Goal: Task Accomplishment & Management: Complete application form

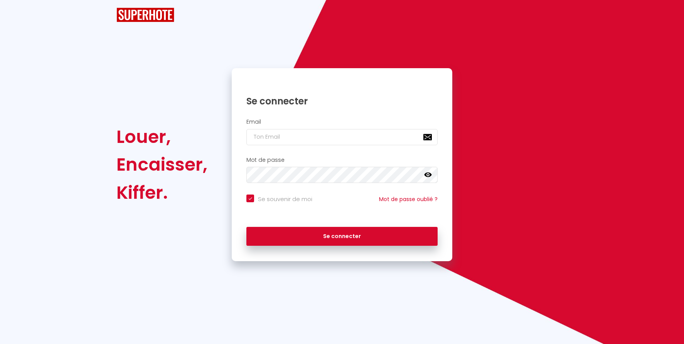
checkbox input "true"
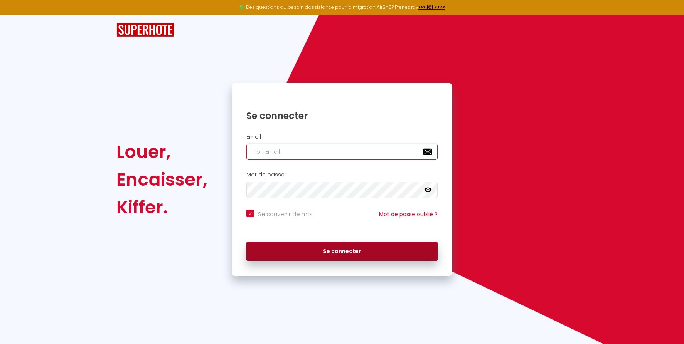
type input "[PERSON_NAME][EMAIL_ADDRESS][DOMAIN_NAME]"
click at [352, 252] on button "Se connecter" at bounding box center [341, 251] width 191 height 19
checkbox input "true"
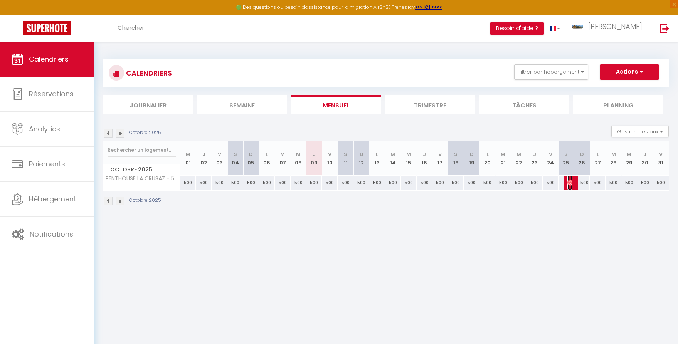
click at [570, 184] on img at bounding box center [570, 183] width 6 height 6
select select "OK"
select select "0"
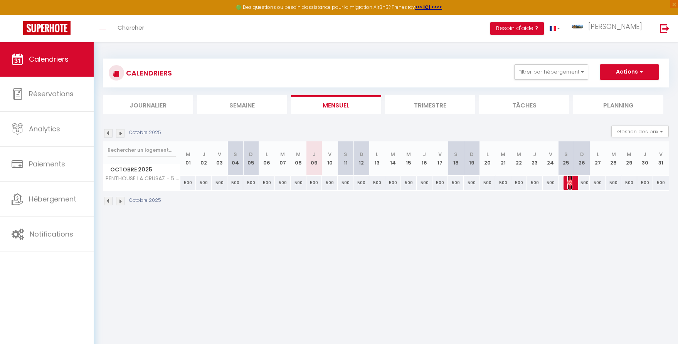
select select "1"
select select
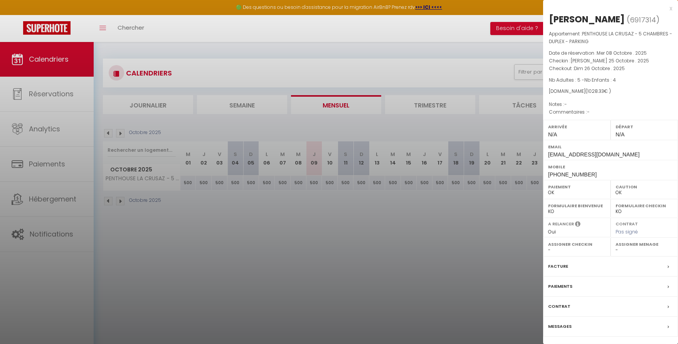
click at [564, 325] on label "Messages" at bounding box center [560, 327] width 24 height 8
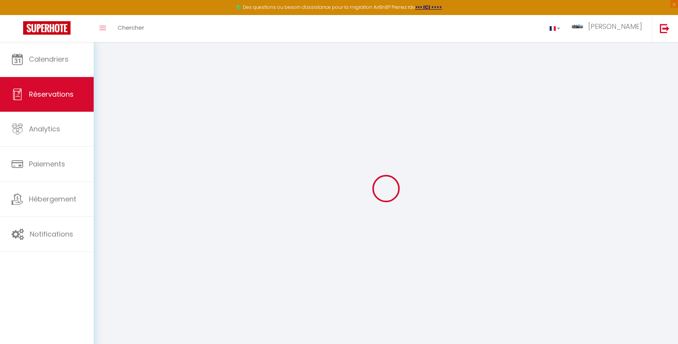
select select
checkbox input "false"
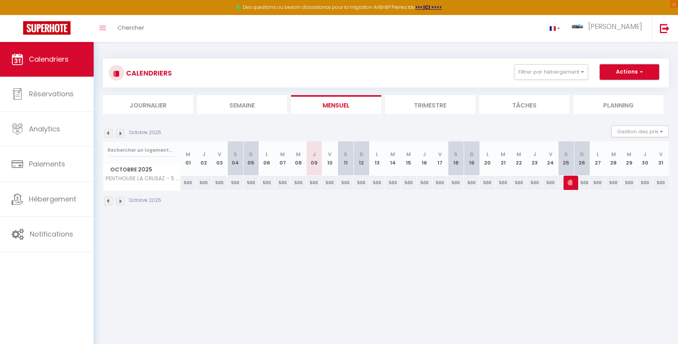
click at [642, 72] on span "button" at bounding box center [640, 72] width 5 height 8
click at [616, 87] on link "Nouvelle réservation" at bounding box center [621, 90] width 67 height 12
select select
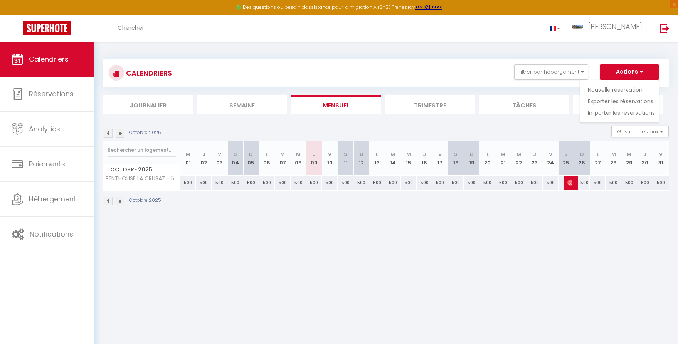
select select
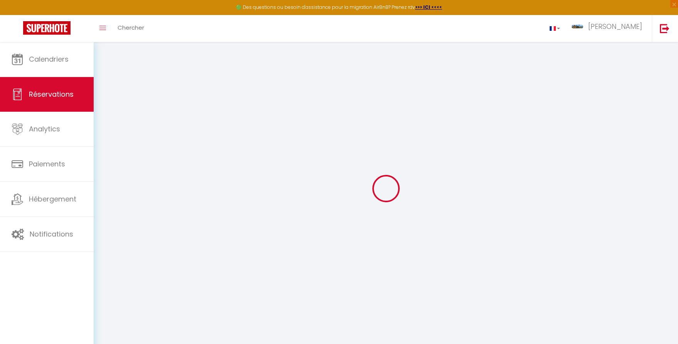
select select
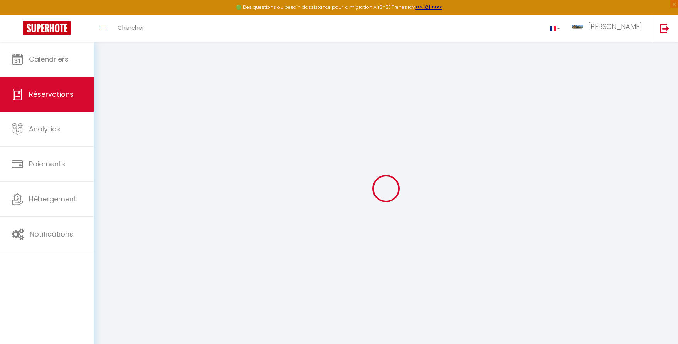
select select
checkbox input "false"
select select
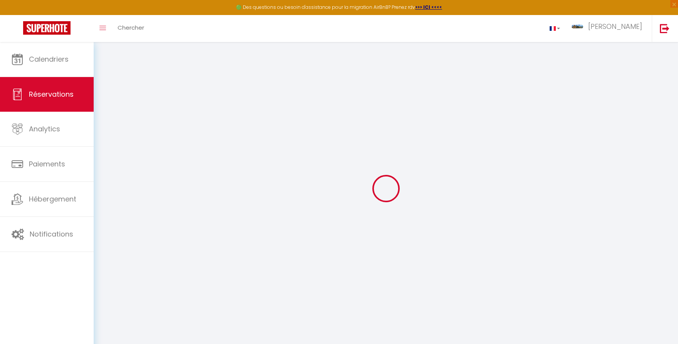
select select
checkbox input "false"
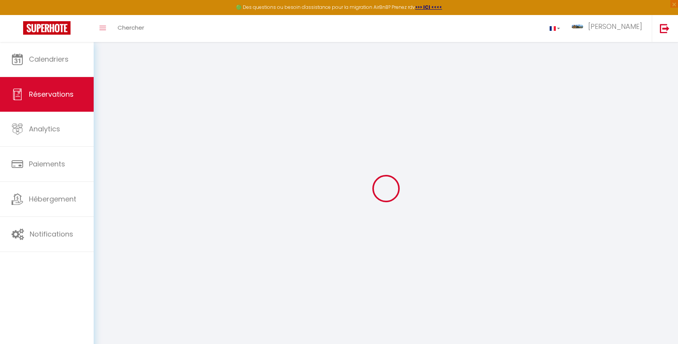
select select
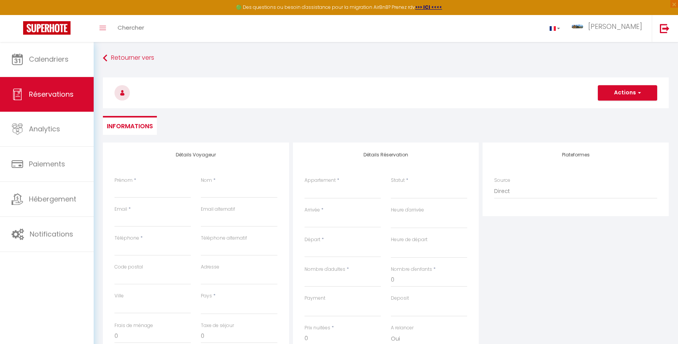
select select
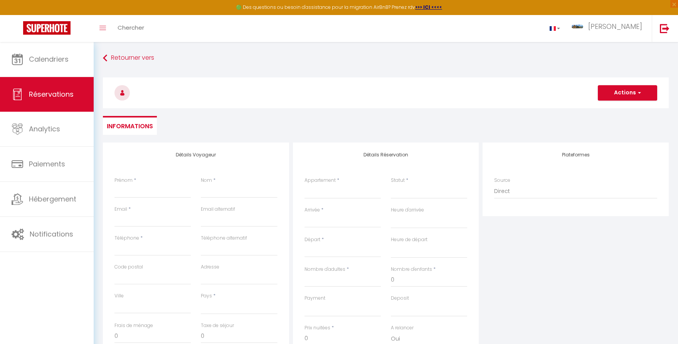
select select
checkbox input "false"
select select
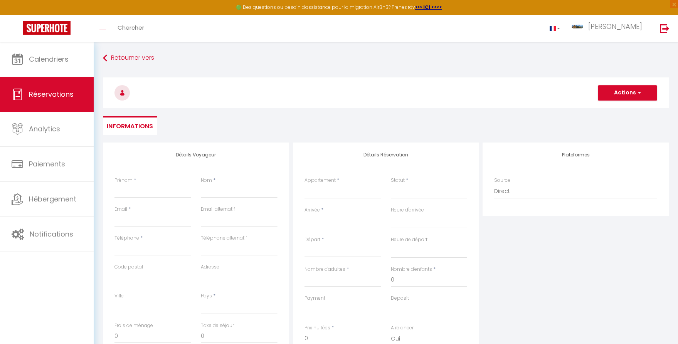
select select
checkbox input "false"
select select
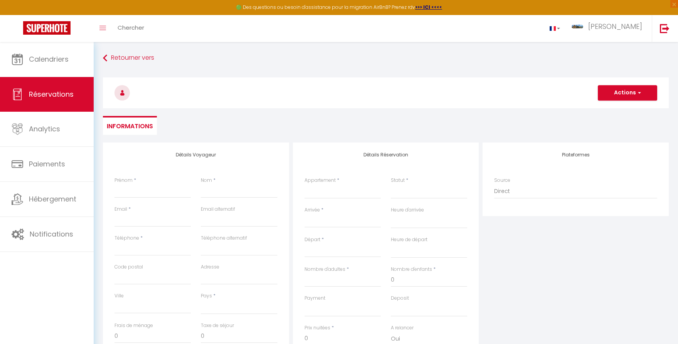
select select
click at [123, 188] on input "Prénom" at bounding box center [152, 191] width 76 height 14
type input "F"
select select
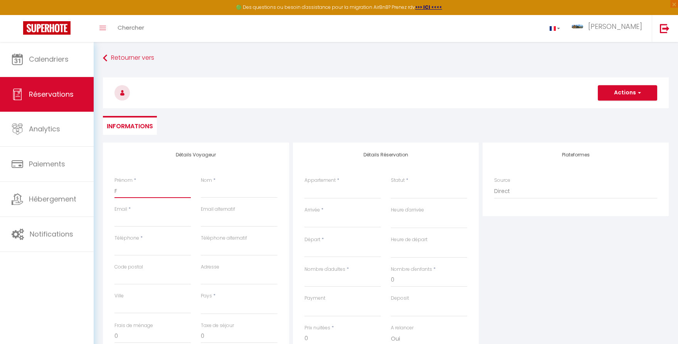
select select
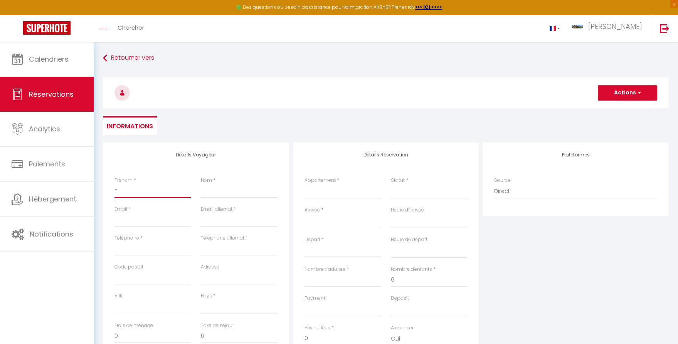
checkbox input "false"
type input "Fr"
select select
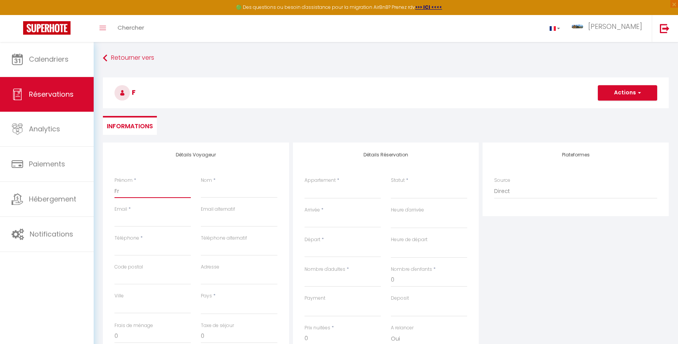
select select
checkbox input "false"
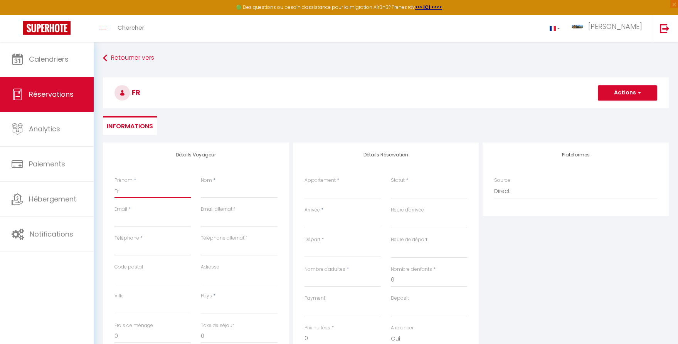
type input "Fra"
select select
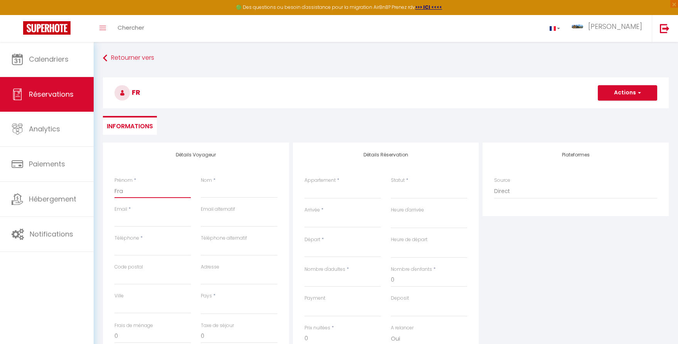
select select
checkbox input "false"
type input "[PERSON_NAME]"
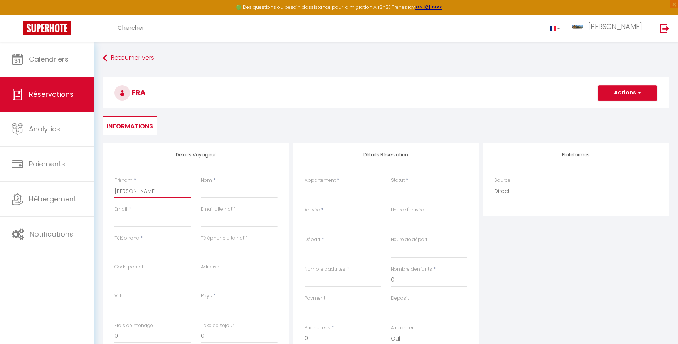
select select
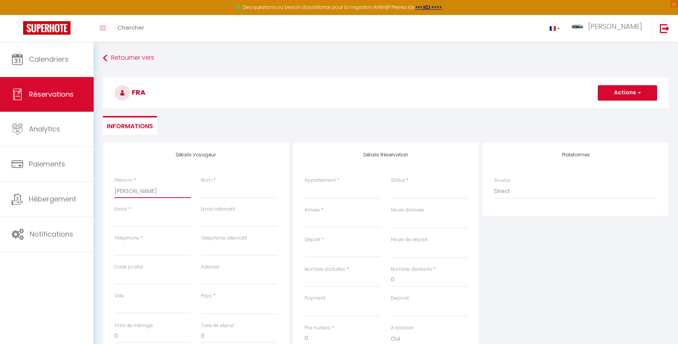
select select
checkbox input "false"
type input "Franç"
select select
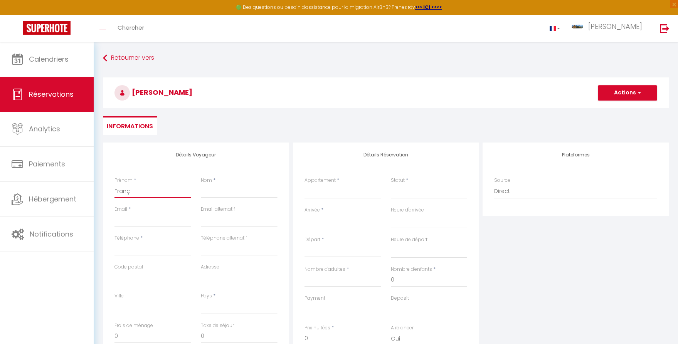
select select
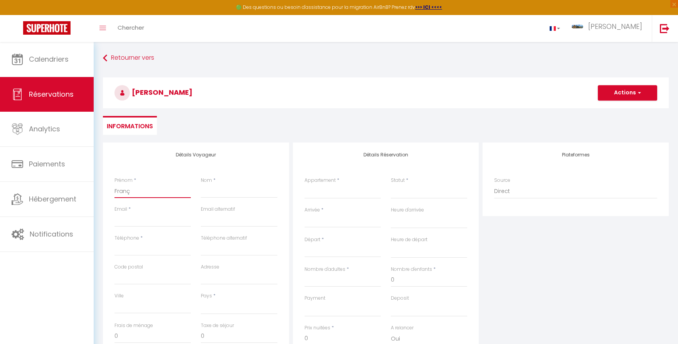
select select
checkbox input "false"
type input "Franço"
select select
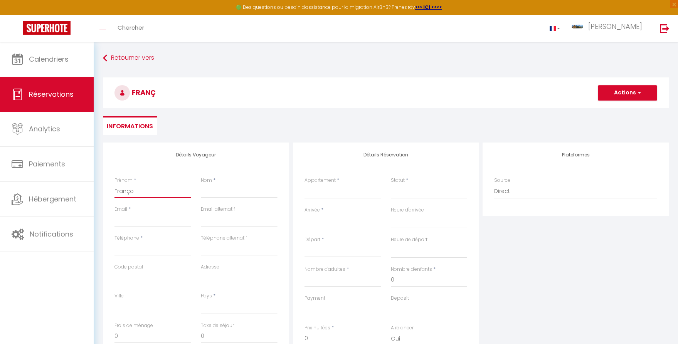
select select
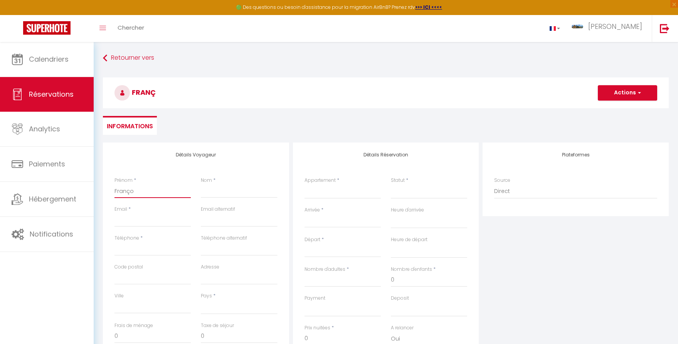
checkbox input "false"
type input "Françoi"
select select
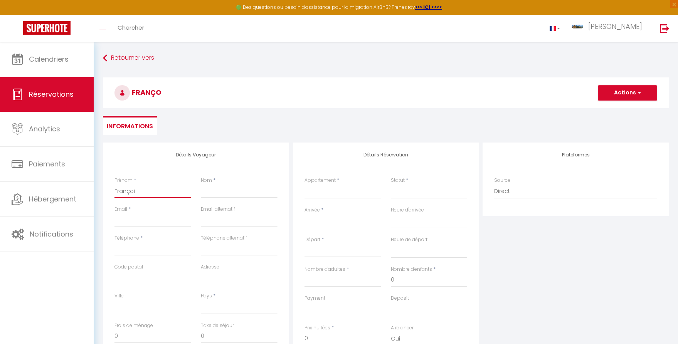
select select
checkbox input "false"
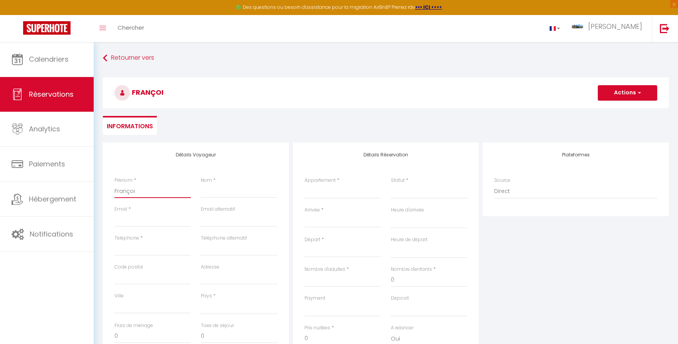
type input "[PERSON_NAME]"
select select
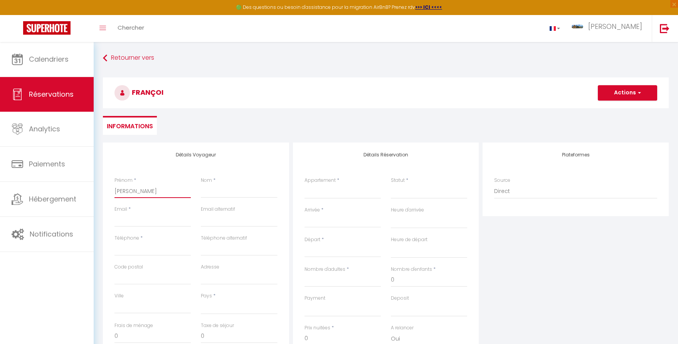
select select
checkbox input "false"
type input "[PERSON_NAME]"
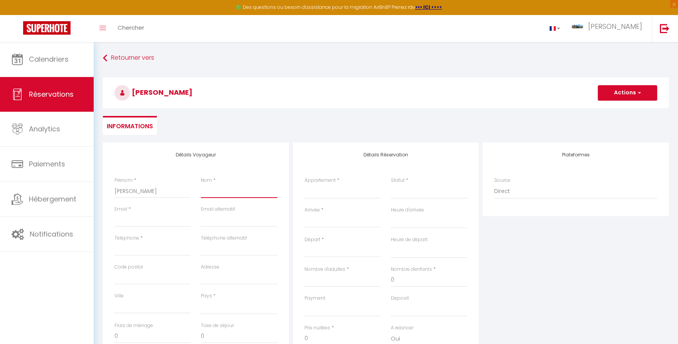
click at [215, 192] on input "Nom" at bounding box center [239, 191] width 76 height 14
type input "P"
select select
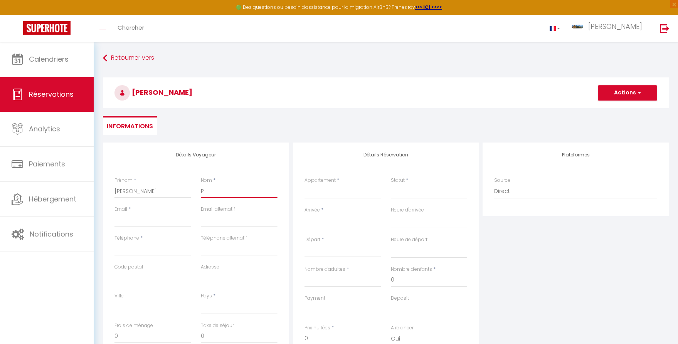
select select
checkbox input "false"
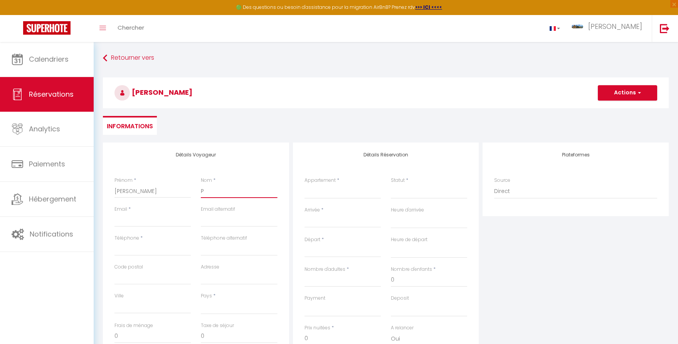
type input "Pr"
select select
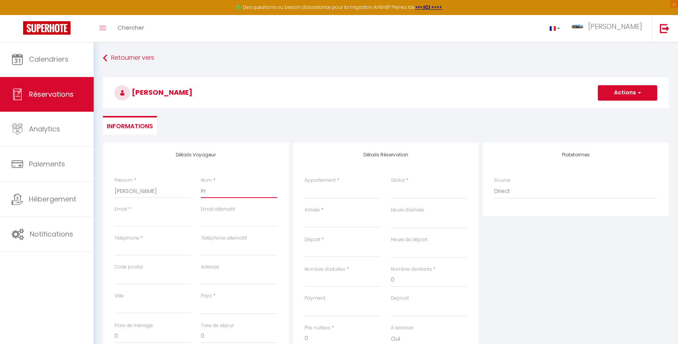
select select
checkbox input "false"
type input "Pro"
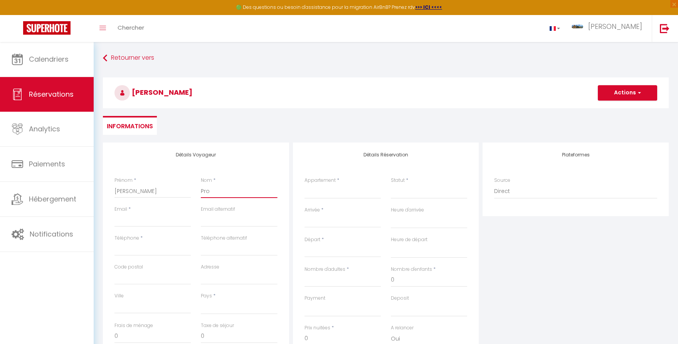
select select
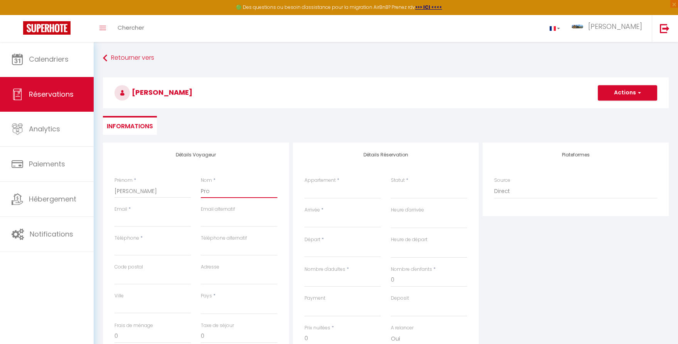
select select
checkbox input "false"
type input "Prop"
select select
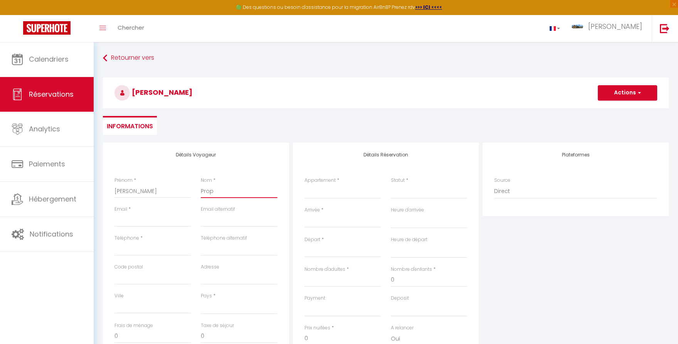
select select
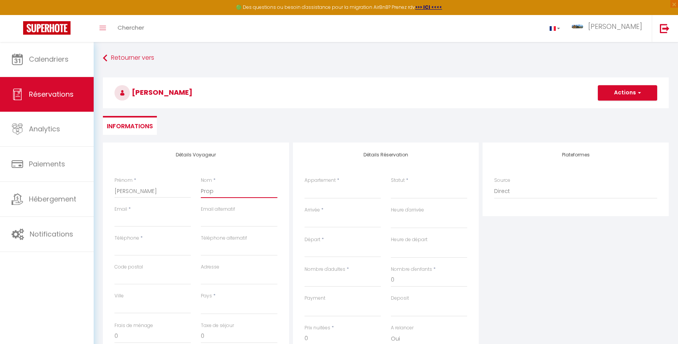
select select
checkbox input "false"
type input "Propr"
select select
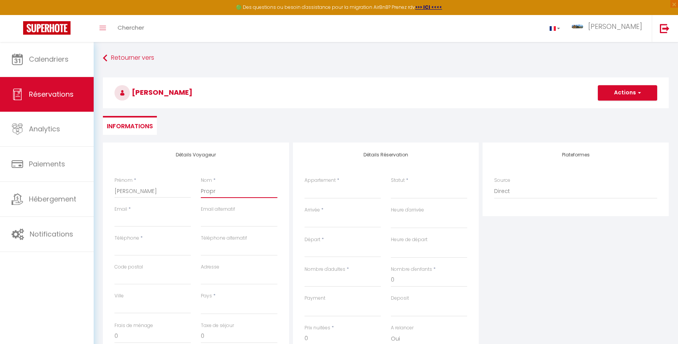
select select
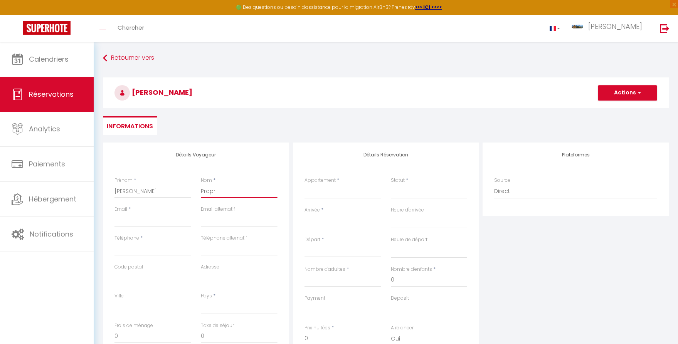
checkbox input "false"
type input "Propri"
select select
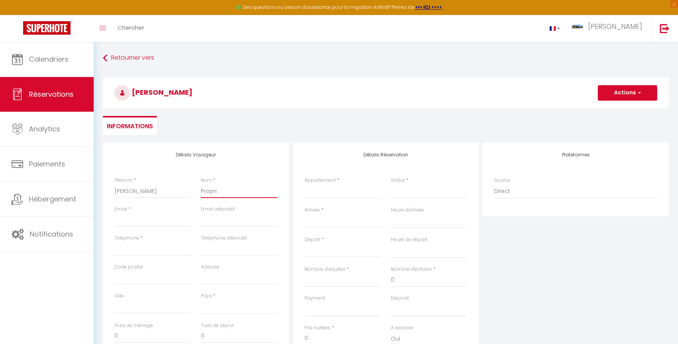
select select
checkbox input "false"
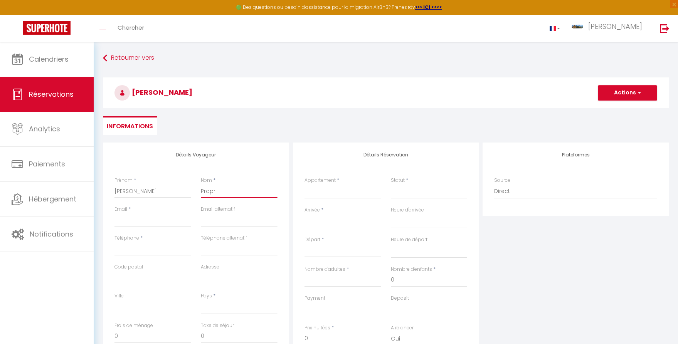
type input "Proprié"
select select
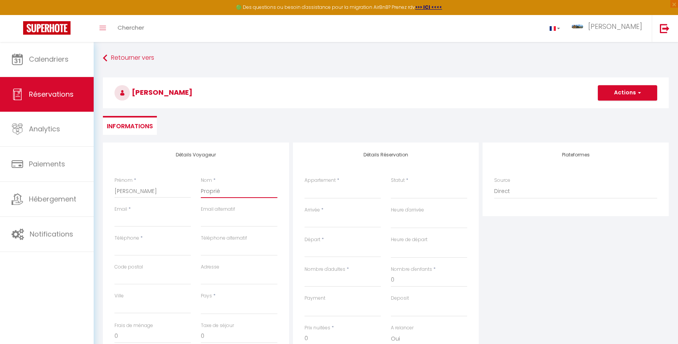
select select
checkbox input "false"
type input "Propriét"
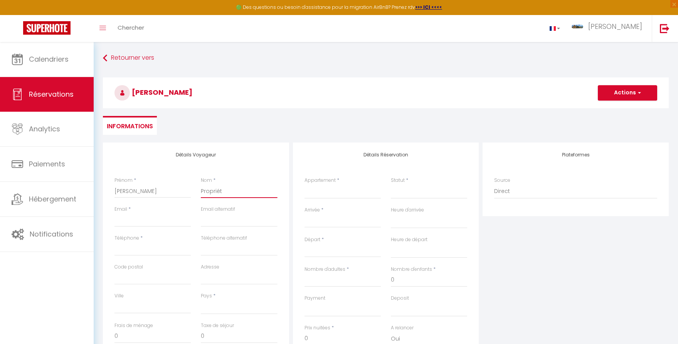
select select
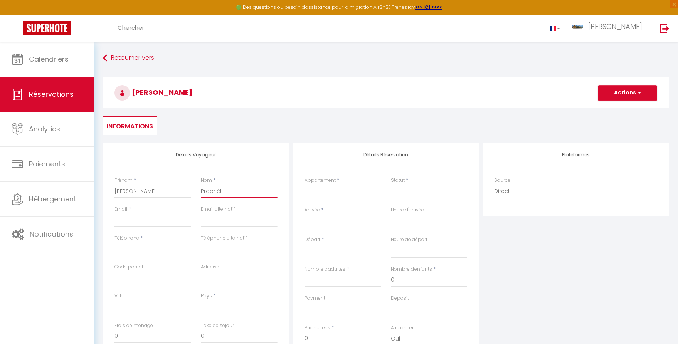
select select
checkbox input "false"
type input "Propriéta"
select select
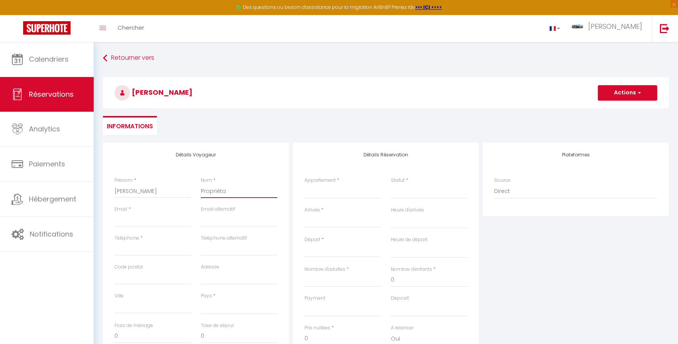
select select
click at [128, 220] on input "Email" at bounding box center [152, 220] width 76 height 14
click at [123, 220] on input "Email" at bounding box center [152, 220] width 76 height 14
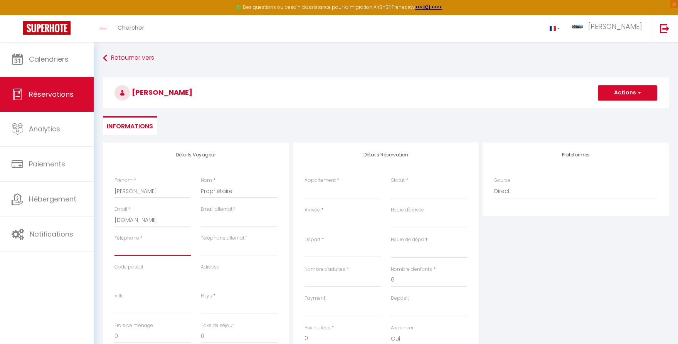
click at [146, 248] on input "Téléphone" at bounding box center [152, 249] width 76 height 14
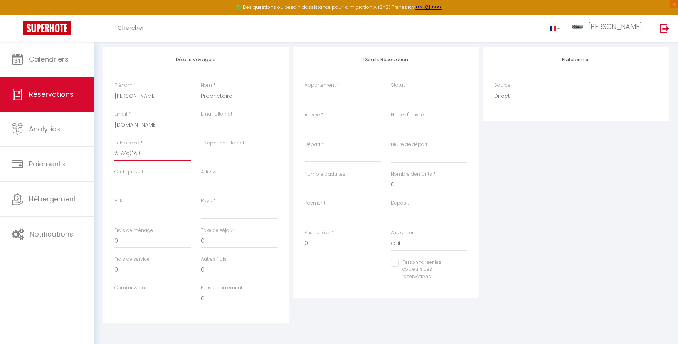
scroll to position [98, 0]
click at [225, 211] on select "[GEOGRAPHIC_DATA] [GEOGRAPHIC_DATA] [GEOGRAPHIC_DATA] [GEOGRAPHIC_DATA] [GEOGRA…" at bounding box center [239, 209] width 76 height 15
click at [201, 202] on select "[GEOGRAPHIC_DATA] [GEOGRAPHIC_DATA] [GEOGRAPHIC_DATA] [GEOGRAPHIC_DATA] [GEOGRA…" at bounding box center [239, 209] width 76 height 15
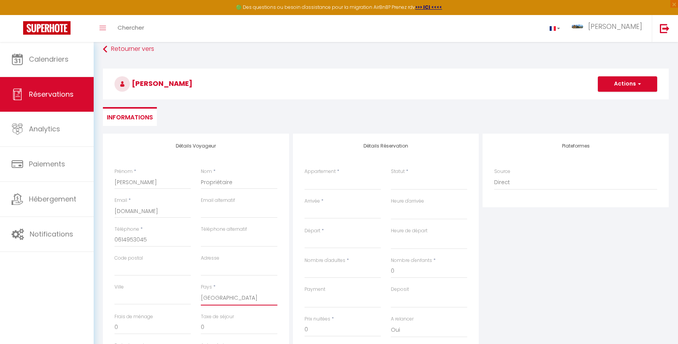
scroll to position [0, 0]
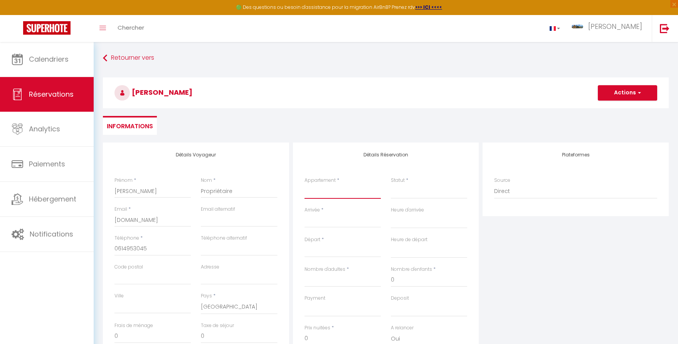
click at [331, 193] on select "PENTHOUSE LA CRUSAZ - 5 CHAMBRES - DUPLEX - PARKING" at bounding box center [342, 191] width 76 height 15
click at [304, 184] on select "PENTHOUSE LA CRUSAZ - 5 CHAMBRES - DUPLEX - PARKING" at bounding box center [342, 191] width 76 height 15
click at [433, 194] on select "Confirmé Non Confirmé [PERSON_NAME] par le voyageur No Show Request" at bounding box center [429, 191] width 76 height 15
click at [391, 184] on select "Confirmé Non Confirmé [PERSON_NAME] par le voyageur No Show Request" at bounding box center [429, 191] width 76 height 15
click at [333, 221] on input "Arrivée" at bounding box center [342, 222] width 76 height 10
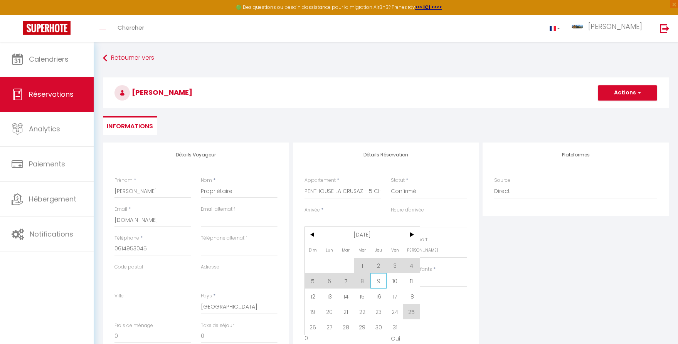
click at [379, 283] on span "9" at bounding box center [378, 280] width 17 height 15
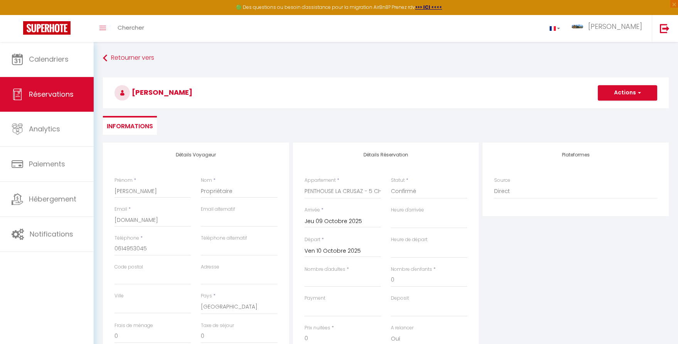
click at [324, 249] on input "Ven 10 Octobre 2025" at bounding box center [342, 251] width 76 height 10
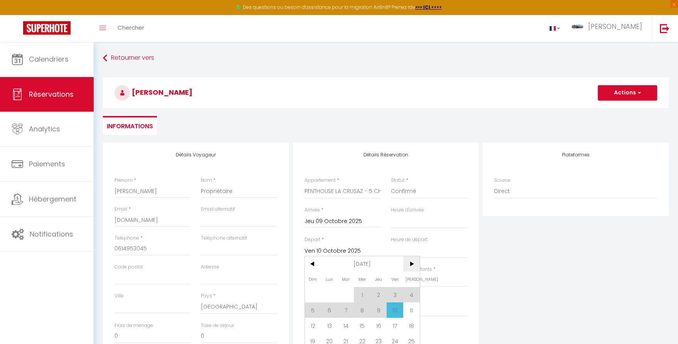
click at [412, 265] on span ">" at bounding box center [411, 263] width 17 height 15
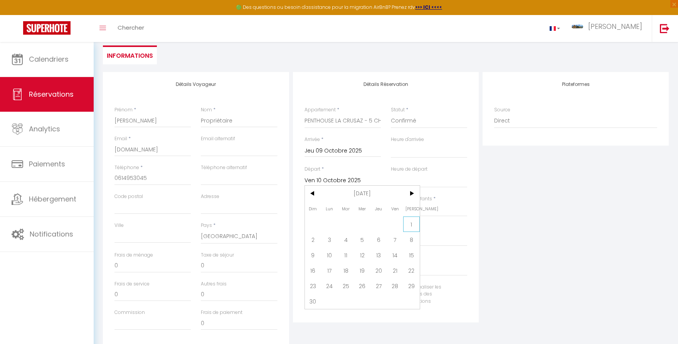
scroll to position [98, 0]
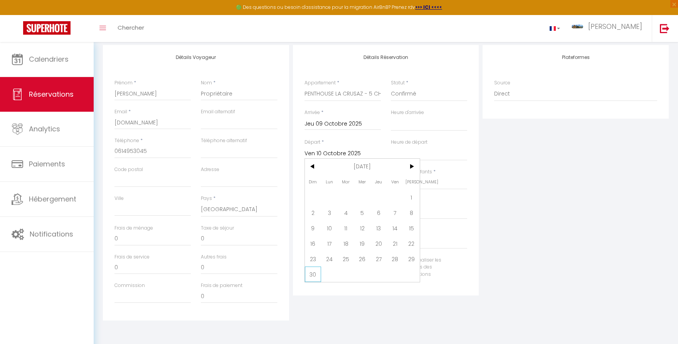
click at [312, 273] on span "30" at bounding box center [313, 274] width 17 height 15
click at [333, 180] on input "Nombre d'adultes" at bounding box center [342, 183] width 76 height 14
click at [550, 272] on div "Plateformes Source Direct [DOMAIN_NAME] [DOMAIN_NAME] Chalet montagne Expedia G…" at bounding box center [576, 183] width 190 height 276
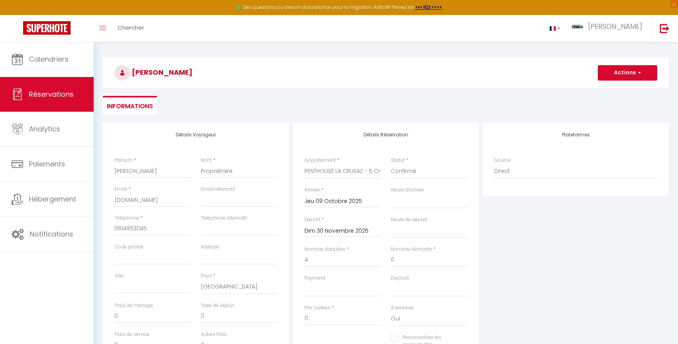
scroll to position [39, 0]
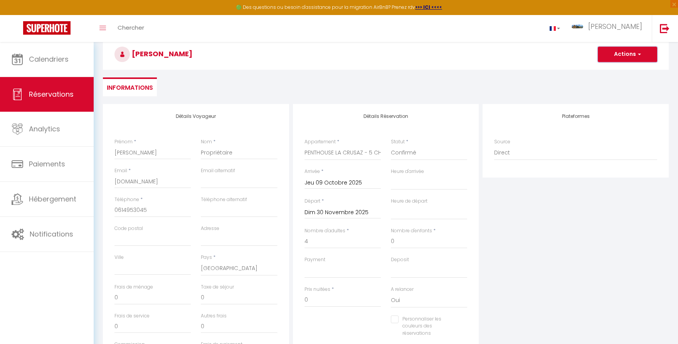
click at [638, 51] on span "button" at bounding box center [638, 54] width 5 height 7
click at [609, 71] on link "Enregistrer" at bounding box center [619, 71] width 61 height 10
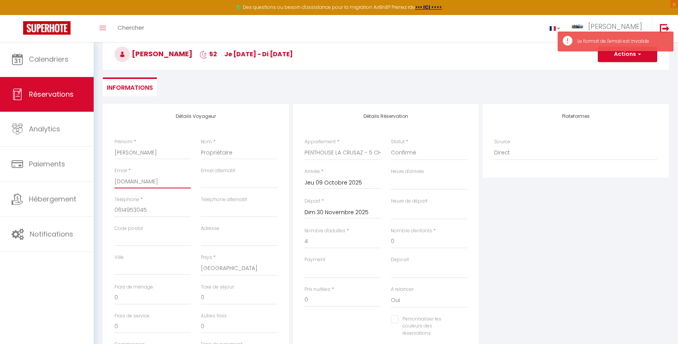
click at [162, 180] on input "[DOMAIN_NAME]" at bounding box center [152, 182] width 76 height 14
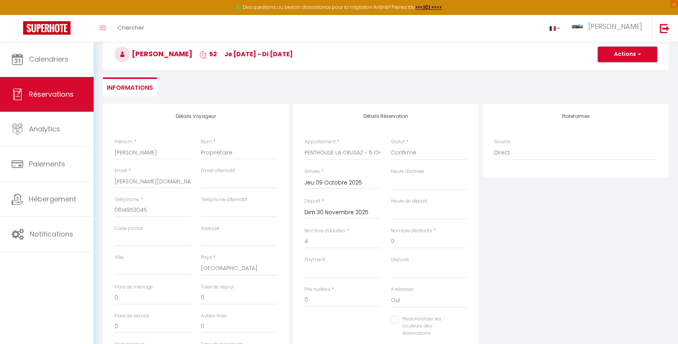
click at [640, 52] on span "button" at bounding box center [638, 54] width 5 height 7
click at [608, 72] on link "Enregistrer" at bounding box center [619, 71] width 61 height 10
click at [145, 182] on input "[PERSON_NAME][DOMAIN_NAME]" at bounding box center [152, 182] width 76 height 14
click at [641, 52] on span "button" at bounding box center [638, 54] width 5 height 7
click at [610, 71] on link "Enregistrer" at bounding box center [619, 71] width 61 height 10
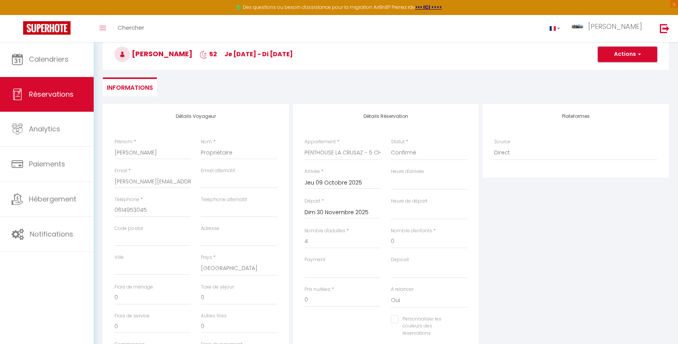
click at [639, 54] on span "button" at bounding box center [638, 54] width 5 height 7
click at [600, 71] on link "Enregistrer" at bounding box center [619, 71] width 61 height 10
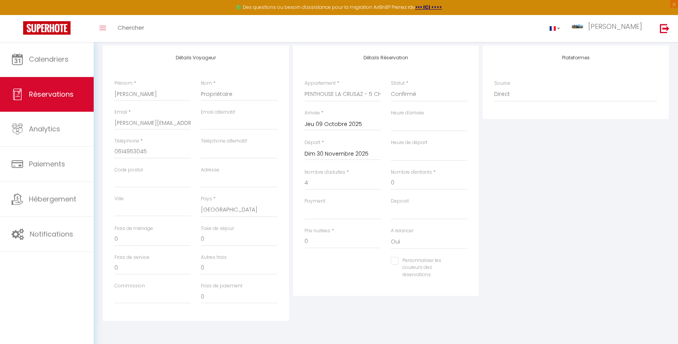
scroll to position [0, 0]
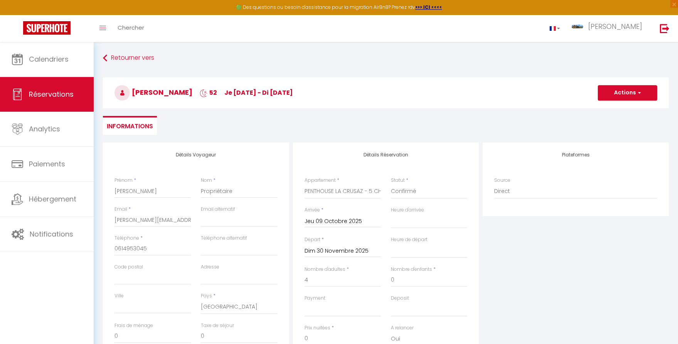
drag, startPoint x: 240, startPoint y: 288, endPoint x: 235, endPoint y: 288, distance: 4.6
